Goal: Transaction & Acquisition: Purchase product/service

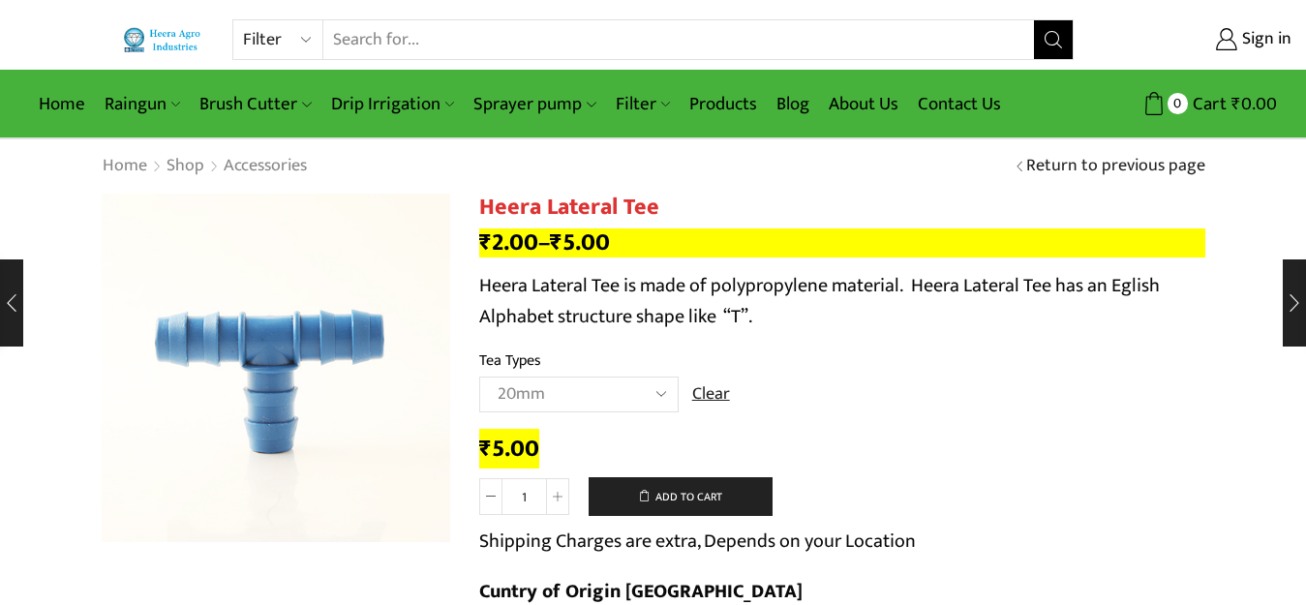
select select "filter"
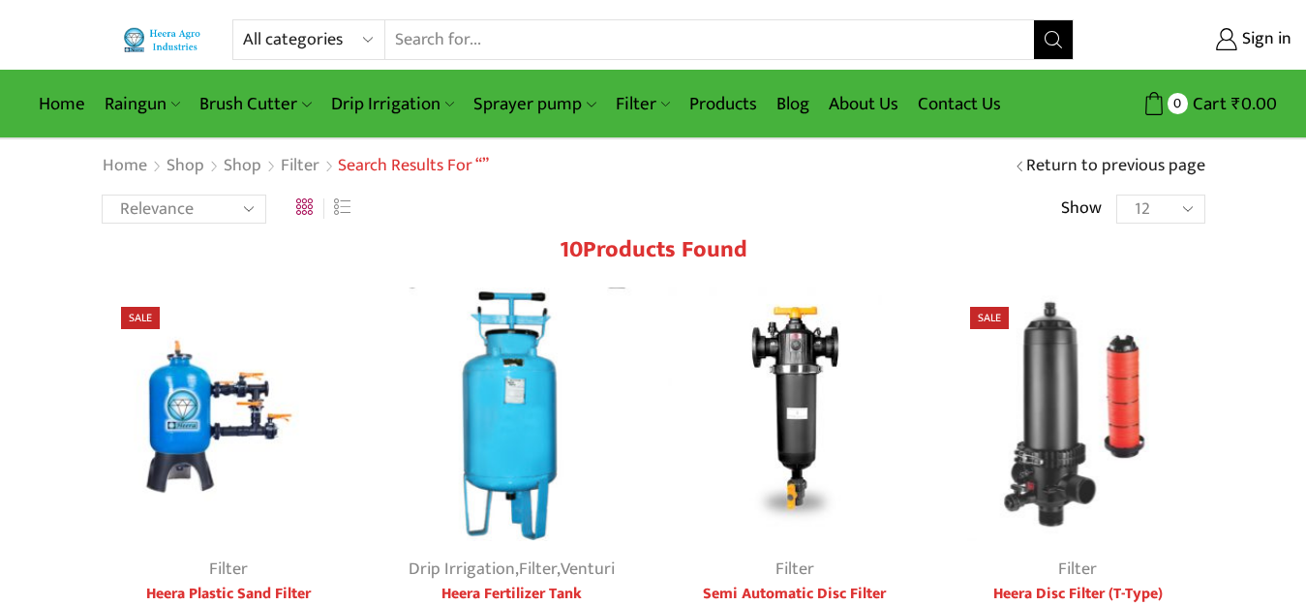
click at [180, 399] on img at bounding box center [229, 414] width 255 height 255
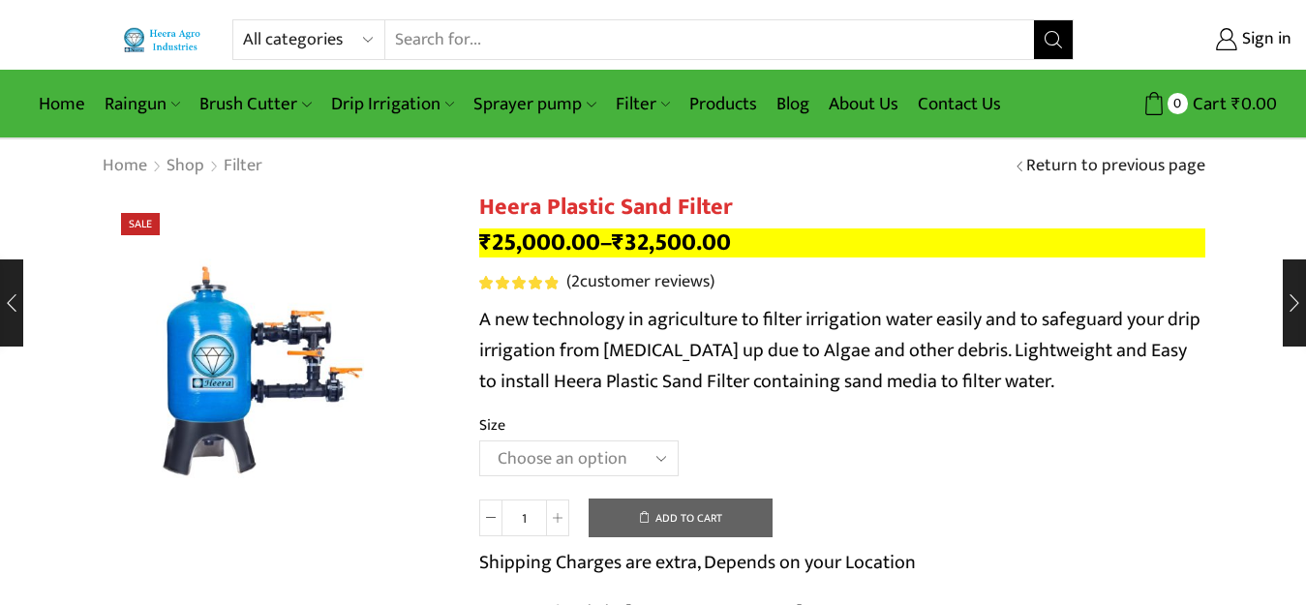
click at [301, 36] on select "All categories Accessories Air Release Valve Brush Cutter Domestic Use Drip Irr…" at bounding box center [314, 39] width 142 height 39
select select "filter"
click at [243, 20] on select "All categories Accessories Air Release Valve Brush Cutter Domestic Use Drip Irr…" at bounding box center [314, 39] width 142 height 39
click at [1044, 38] on icon "Search button" at bounding box center [1052, 39] width 17 height 17
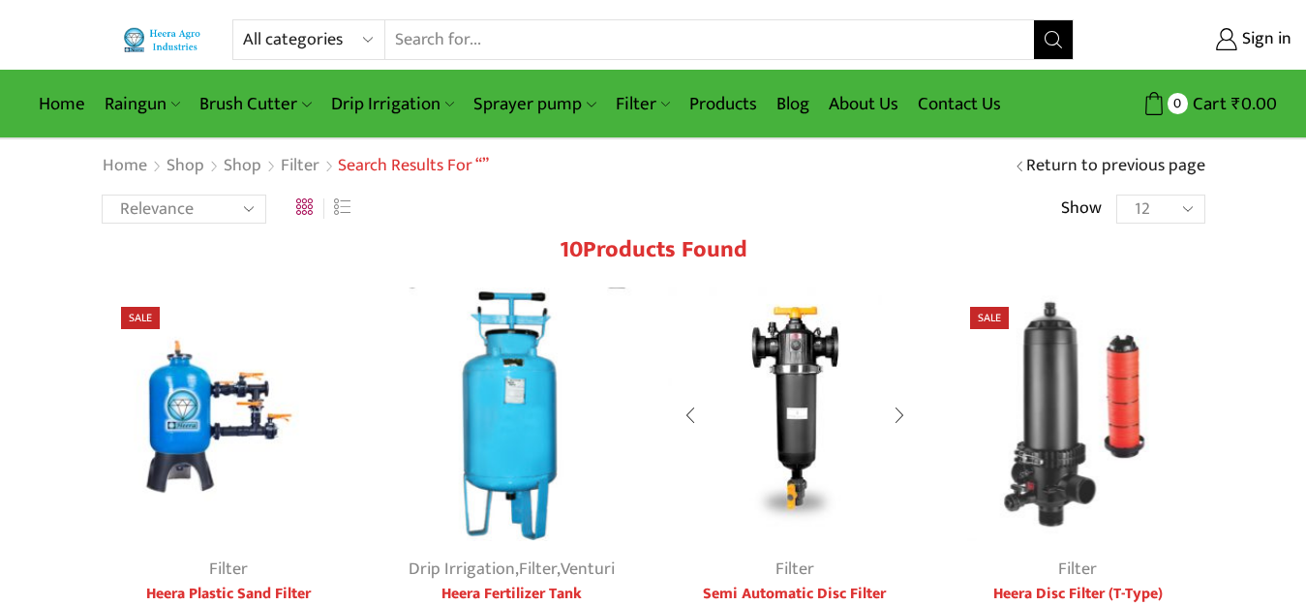
click at [796, 370] on img at bounding box center [795, 414] width 255 height 255
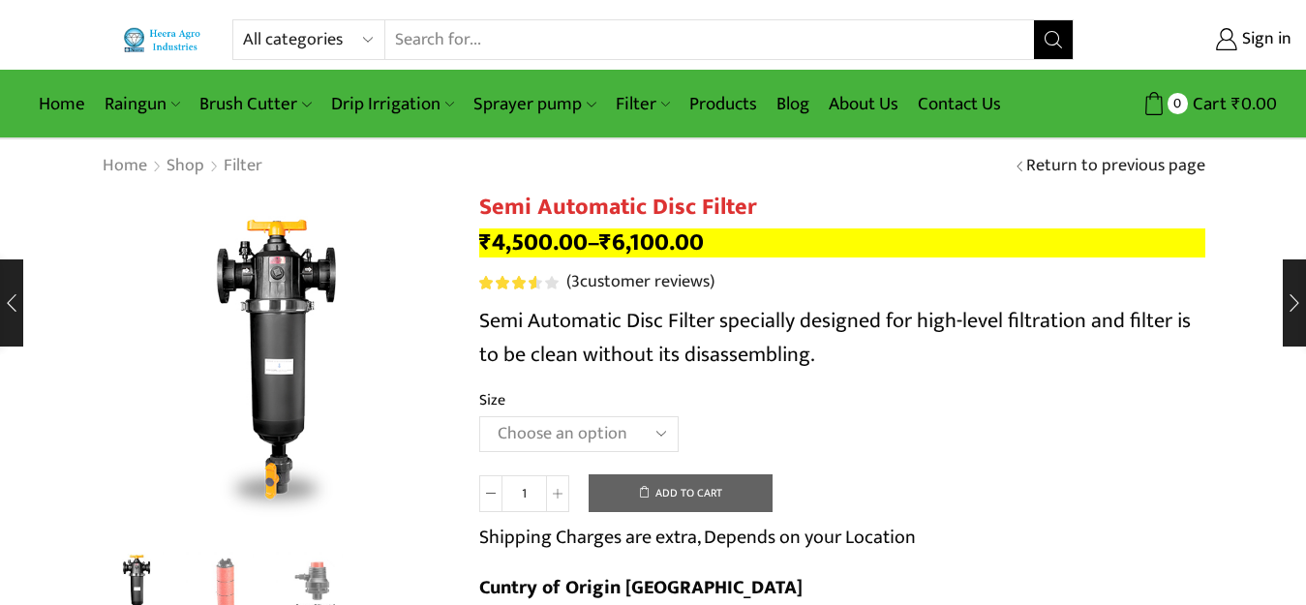
click at [527, 433] on select "Choose an option 2" Disc Filter 2.5" Disc Filter 3" Disc Filter" at bounding box center [578, 434] width 199 height 36
click at [479, 416] on select "Choose an option 2" Disc Filter 2.5" Disc Filter 3" Disc Filter" at bounding box center [578, 434] width 199 height 36
select select "2.5" Disc Filter"
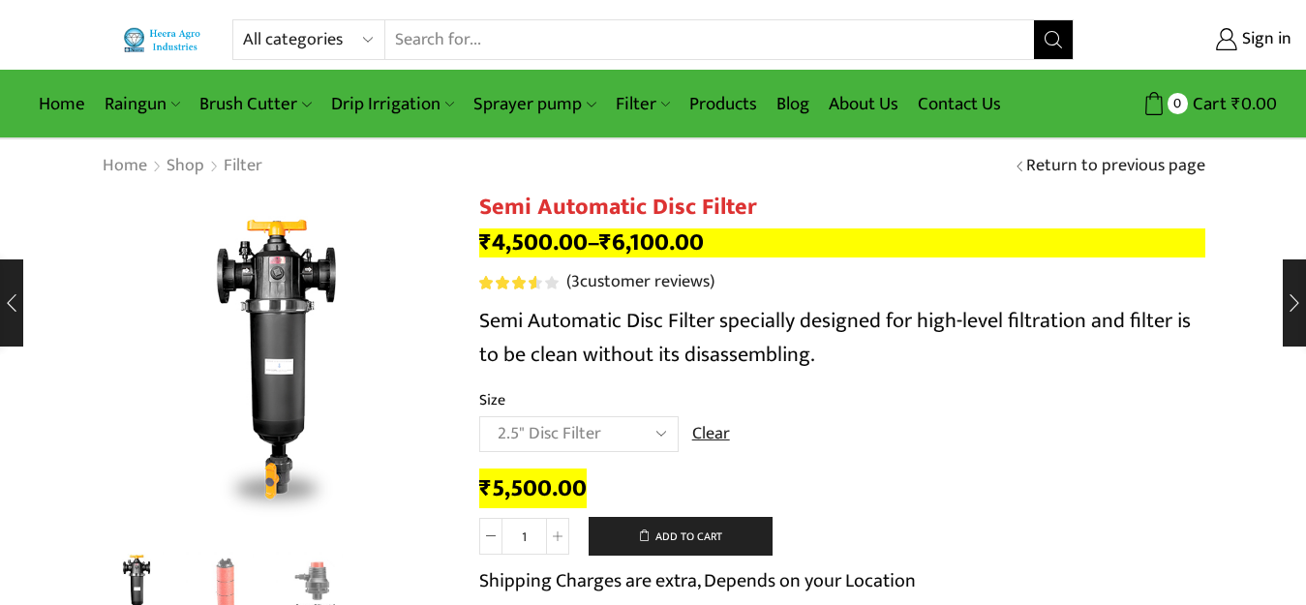
click at [275, 35] on select "All categories Accessories Air Release Valve Brush Cutter Domestic Use Drip Irr…" at bounding box center [314, 39] width 142 height 39
select select "air-release-valve"
click at [243, 20] on select "All categories Accessories Air Release Valve Brush Cutter Domestic Use Drip Irr…" at bounding box center [314, 39] width 142 height 39
click at [1054, 30] on button "Search" at bounding box center [1053, 39] width 39 height 39
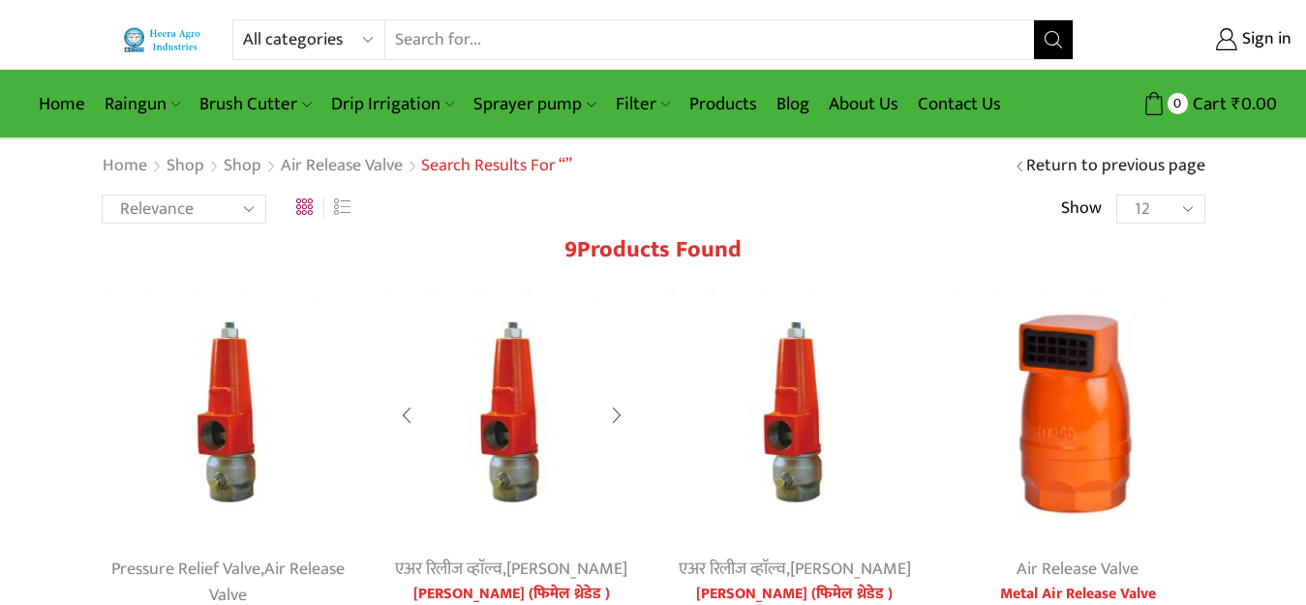
click at [510, 392] on img at bounding box center [511, 414] width 255 height 255
